Goal: Task Accomplishment & Management: Manage account settings

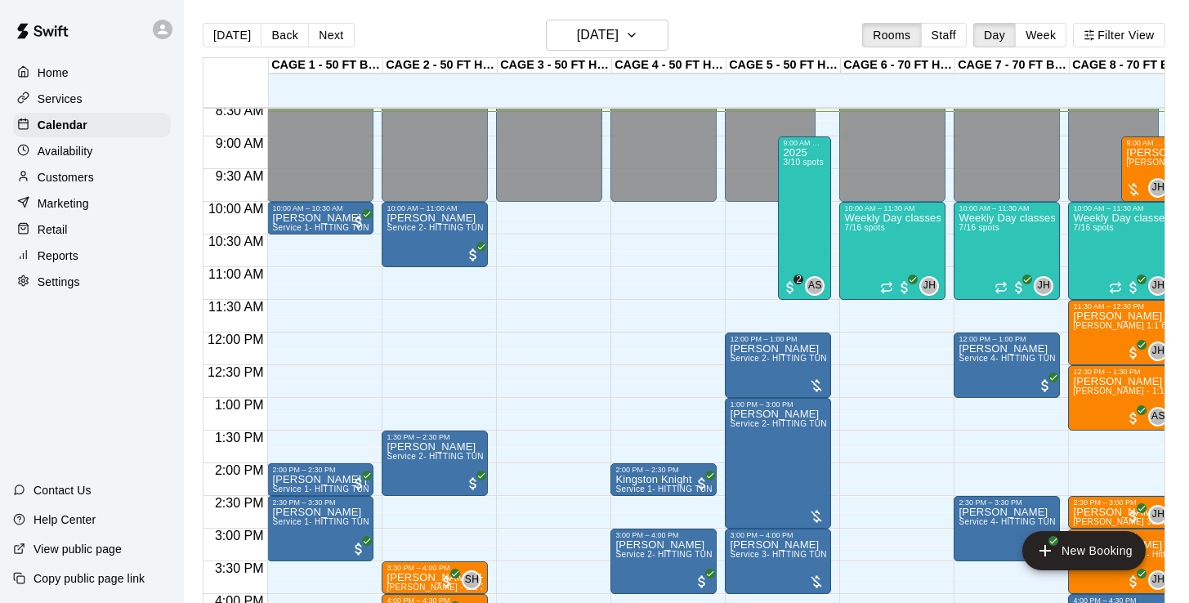
scroll to position [579, 0]
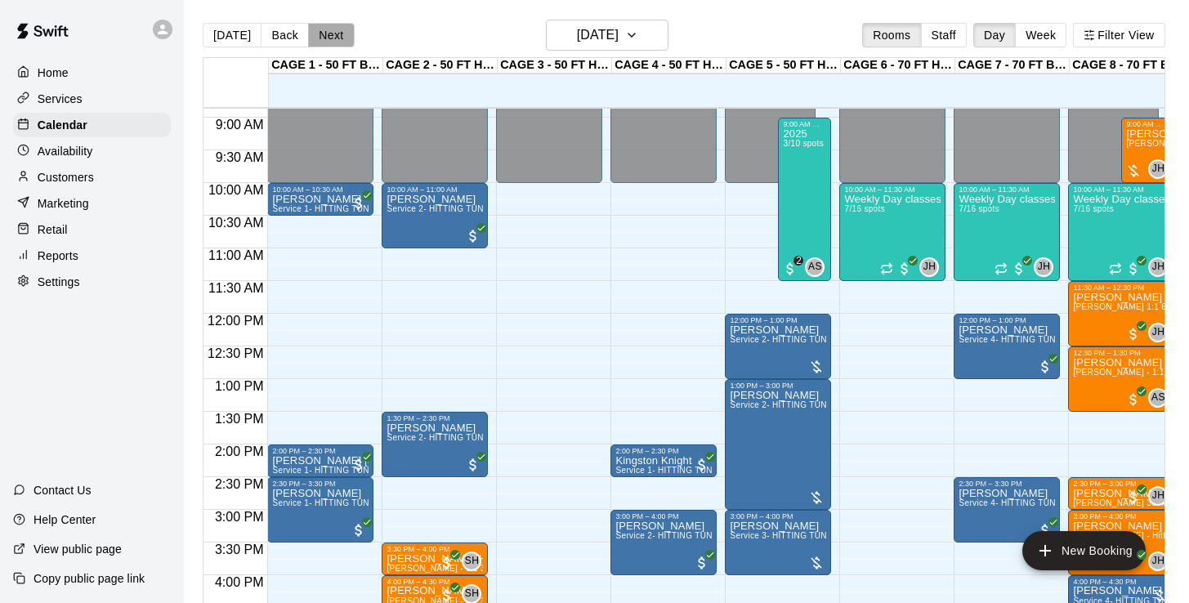
click at [328, 38] on button "Next" at bounding box center [331, 35] width 46 height 25
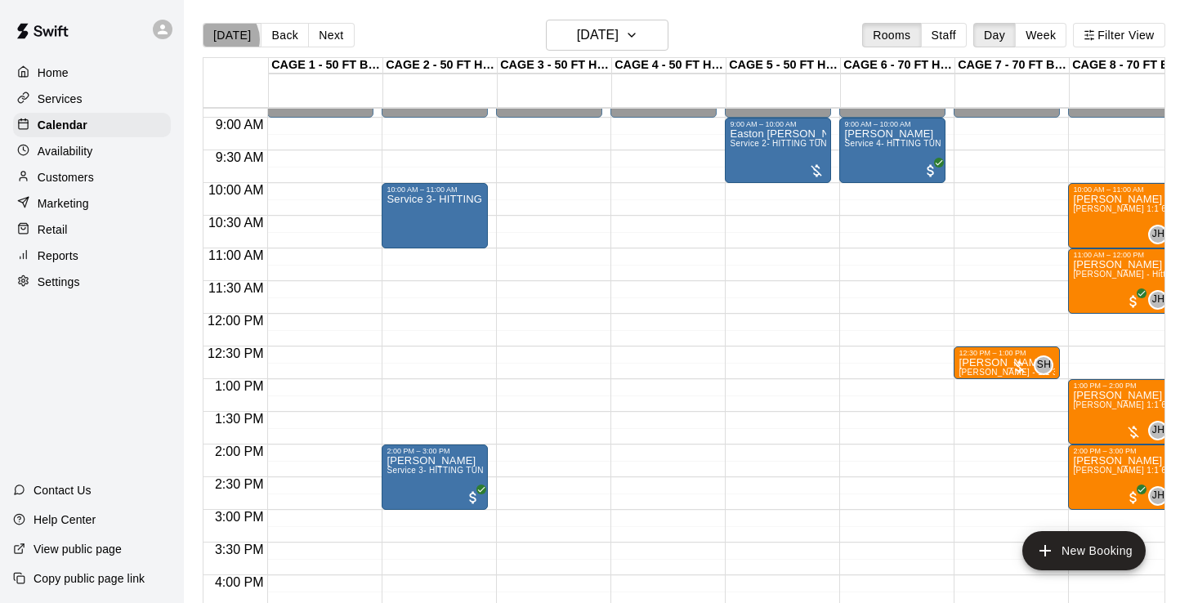
click at [225, 39] on button "[DATE]" at bounding box center [232, 35] width 59 height 25
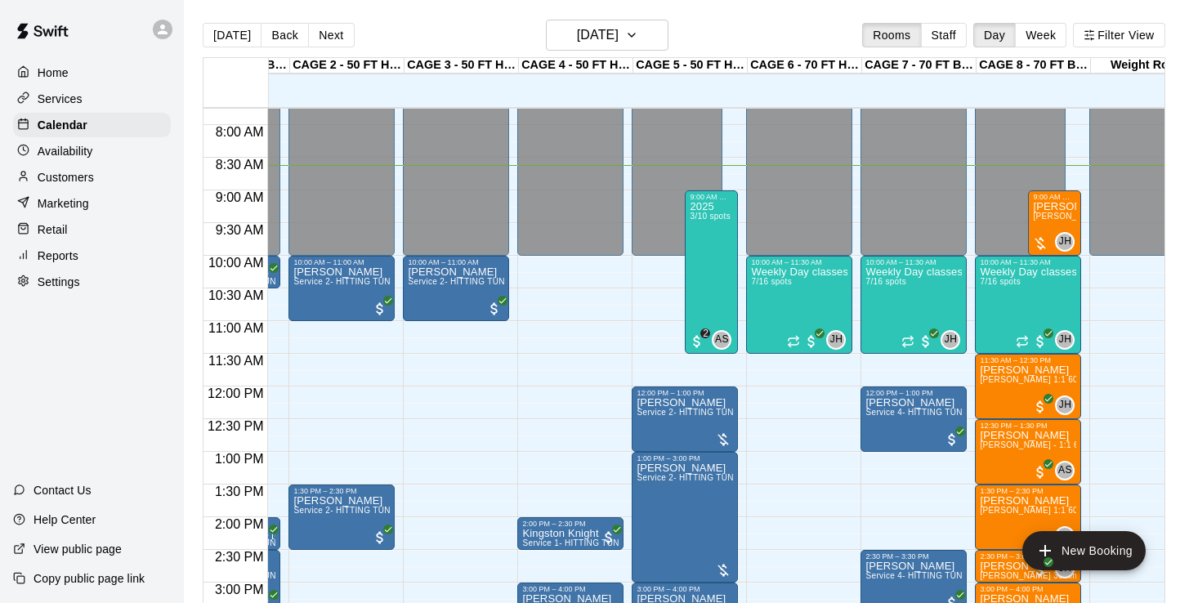
scroll to position [506, 93]
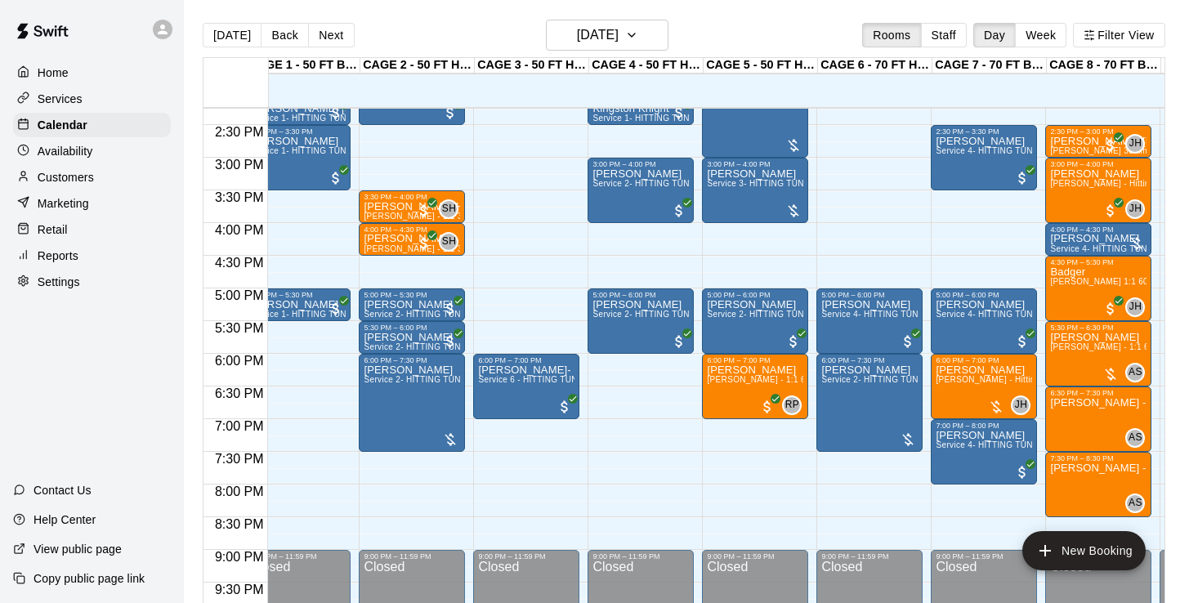
scroll to position [929, 19]
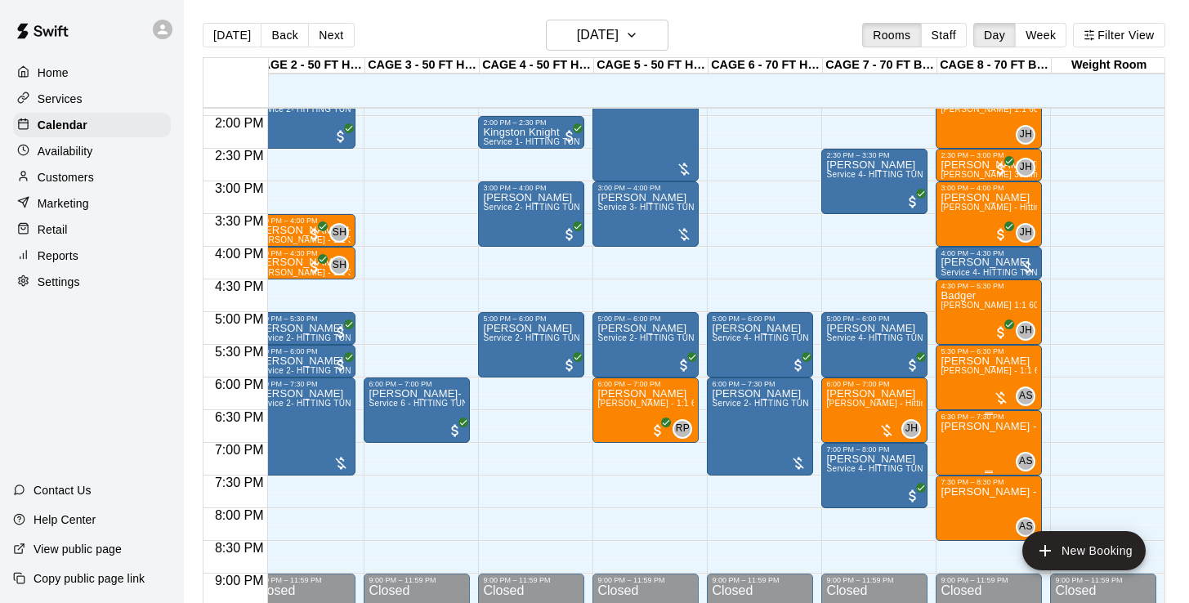
click at [958, 511] on icon "delete" at bounding box center [957, 516] width 11 height 15
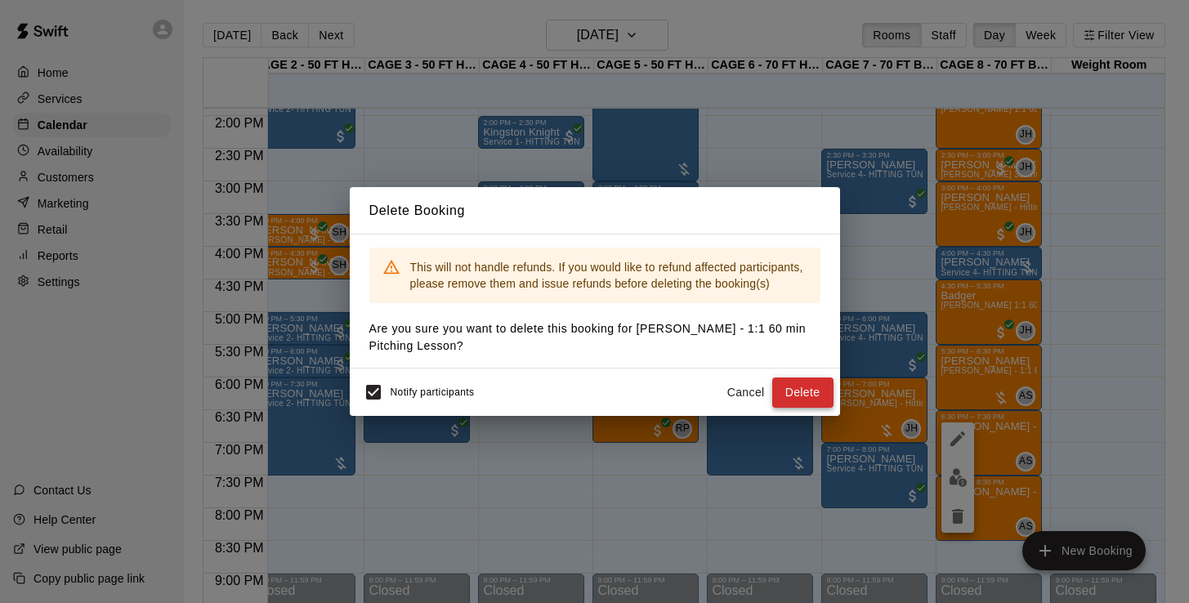
click at [800, 391] on button "Delete" at bounding box center [802, 392] width 61 height 30
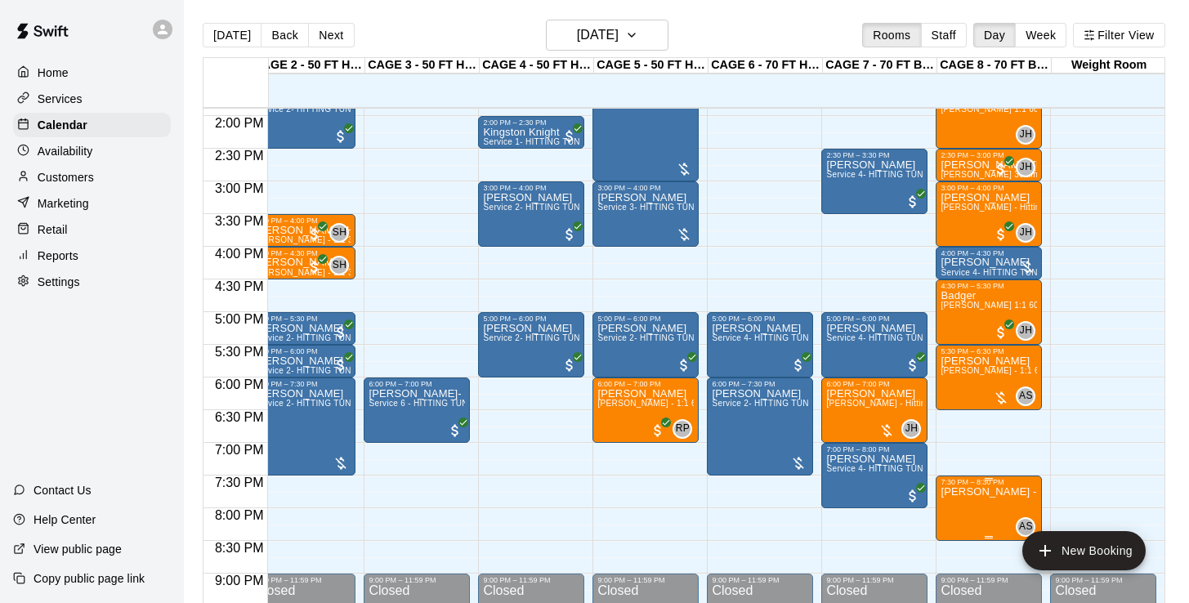
click at [957, 567] on icon "delete" at bounding box center [957, 573] width 11 height 15
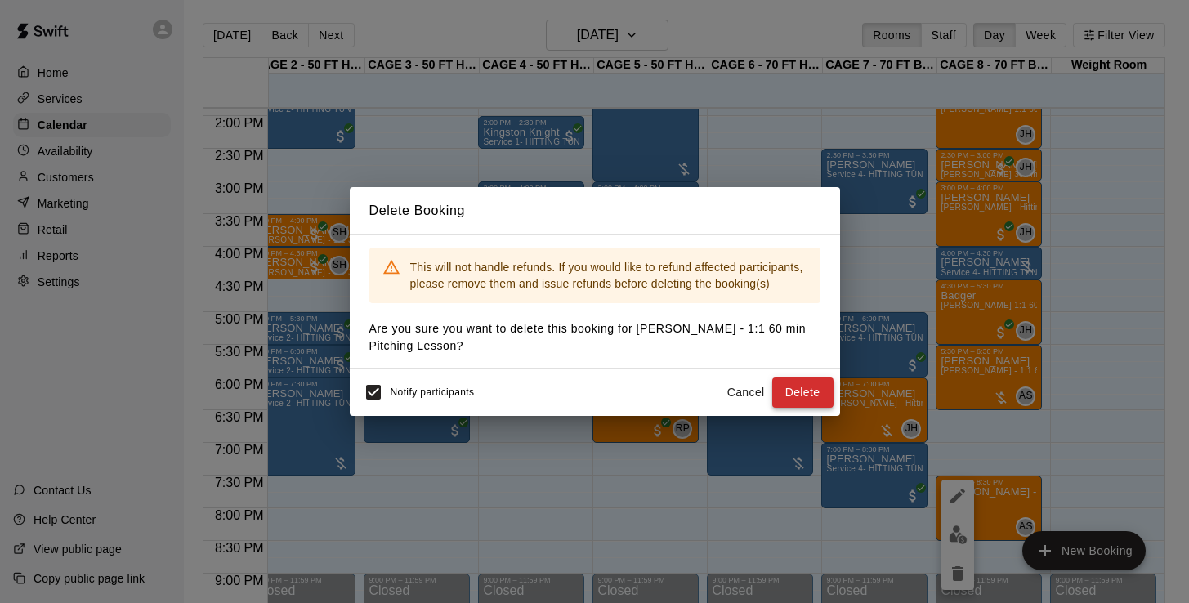
click at [800, 394] on button "Delete" at bounding box center [802, 392] width 61 height 30
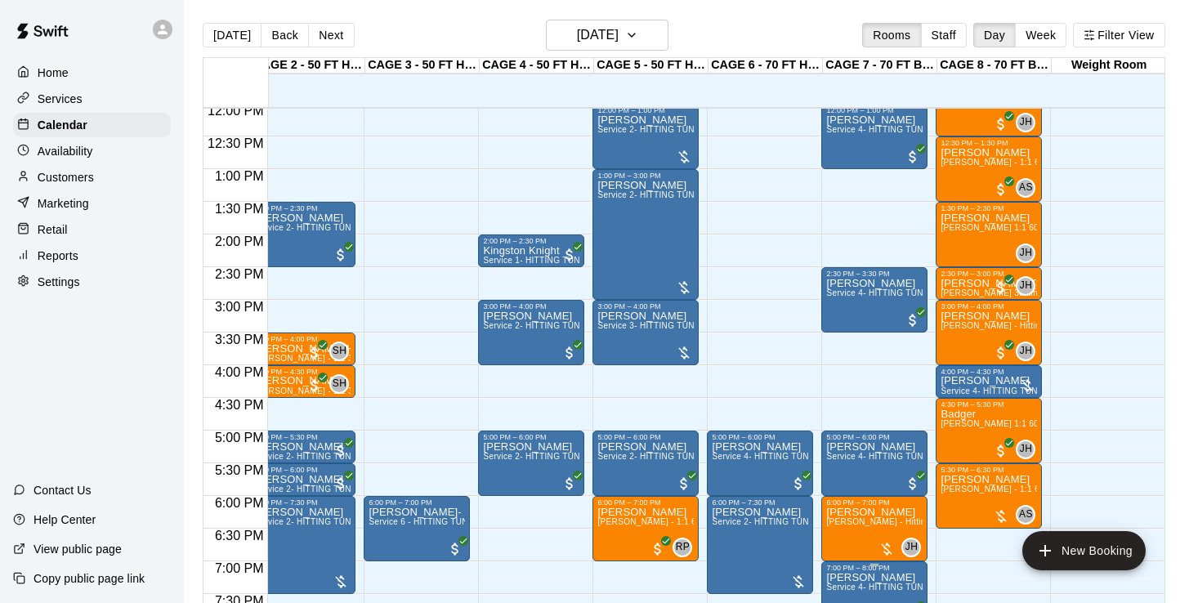
scroll to position [783, 132]
